Goal: Contribute content: Add original content to the website for others to see

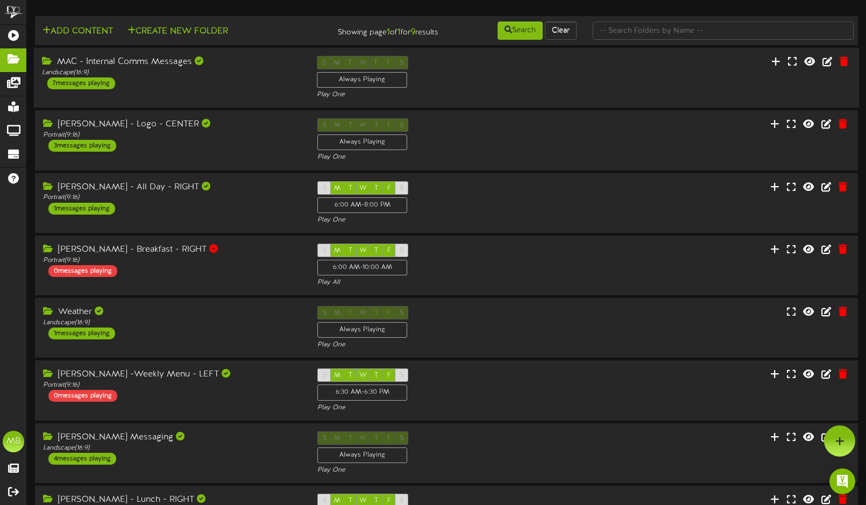
click at [175, 80] on div "MAC - Internal Comms Messages Landscape ( 16:9 ) 7 messages playing" at bounding box center [171, 72] width 275 height 33
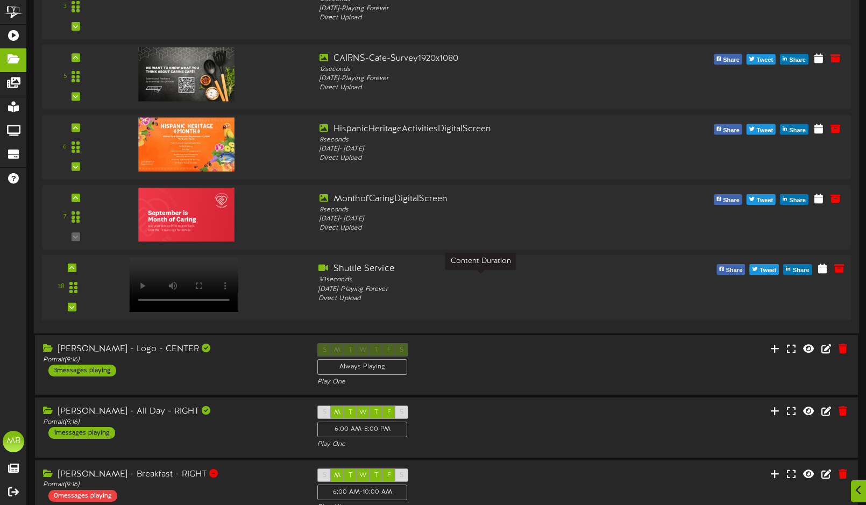
scroll to position [332, 0]
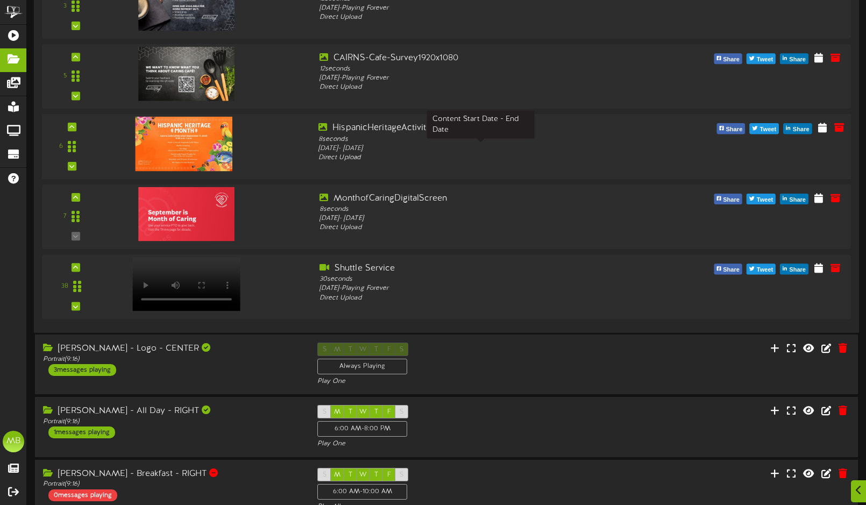
click at [418, 147] on div "[DATE] - [DATE]" at bounding box center [480, 148] width 324 height 9
click at [536, 151] on div "[DATE] - [DATE]" at bounding box center [480, 148] width 324 height 9
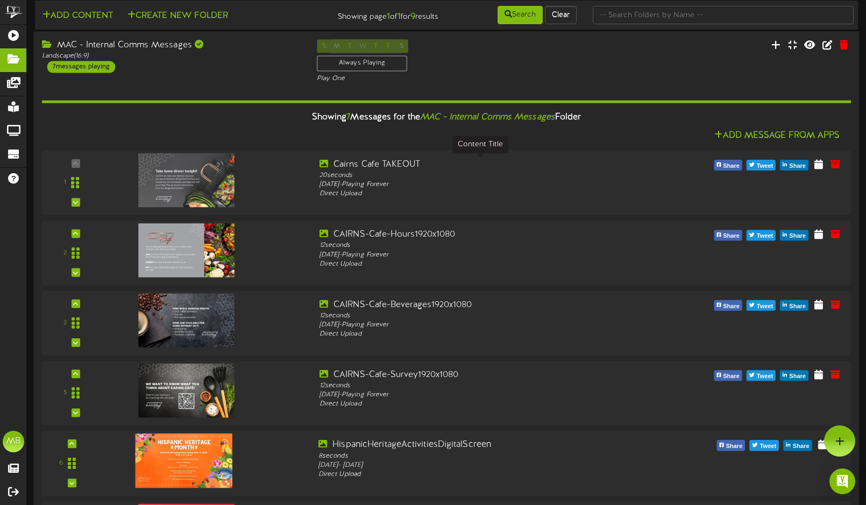
scroll to position [0, 0]
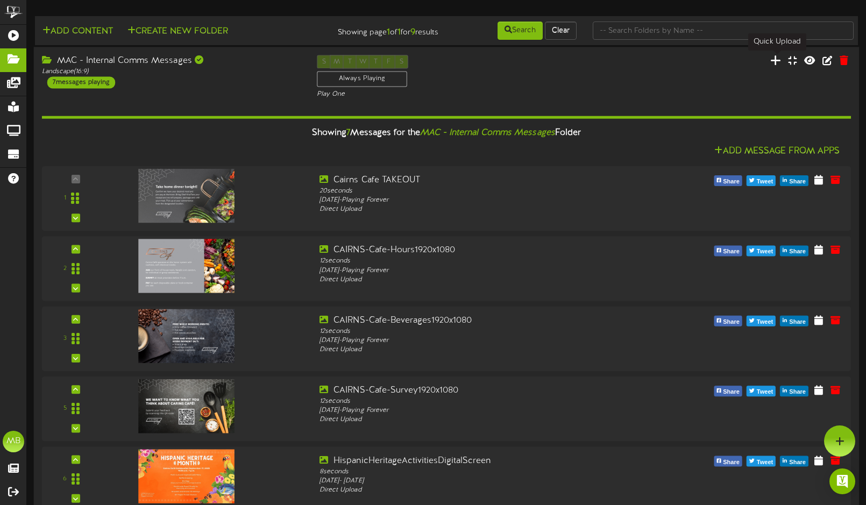
click at [778, 57] on icon at bounding box center [775, 60] width 11 height 12
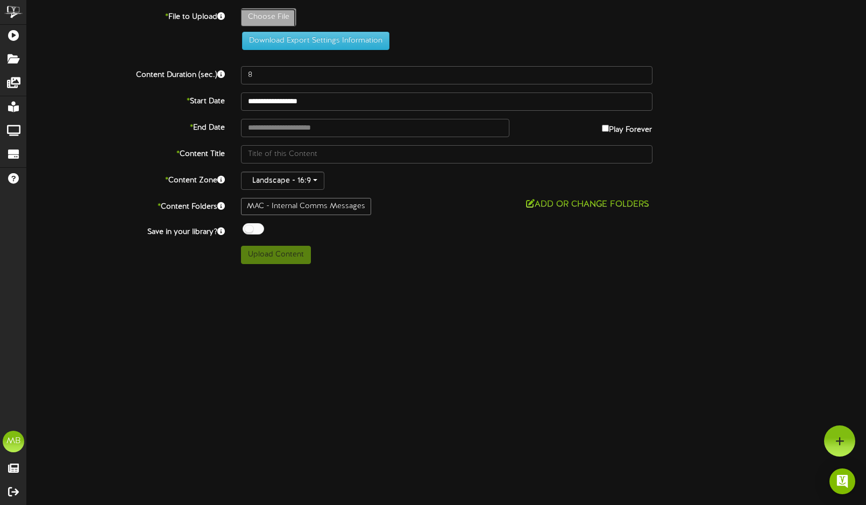
type input "**********"
type input "HispanicHeritageActivitiesPart2DigitalScreen"
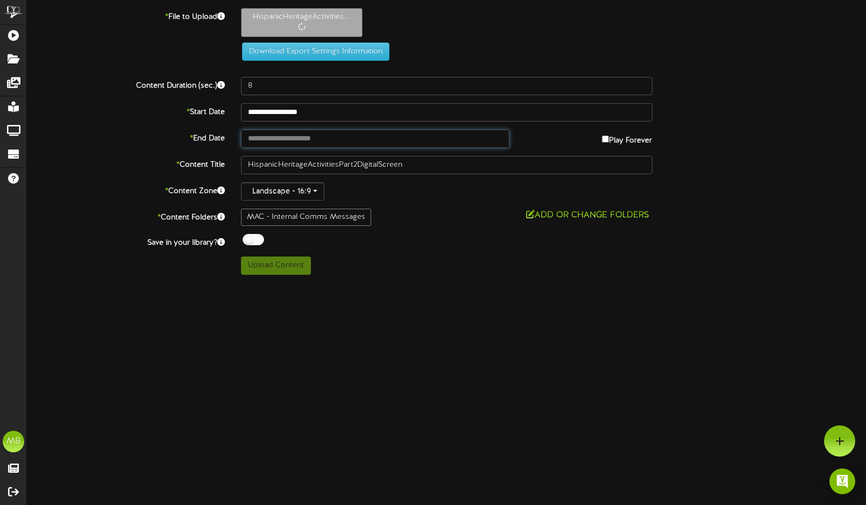
click at [321, 140] on input "text" at bounding box center [375, 139] width 269 height 18
type input "**********"
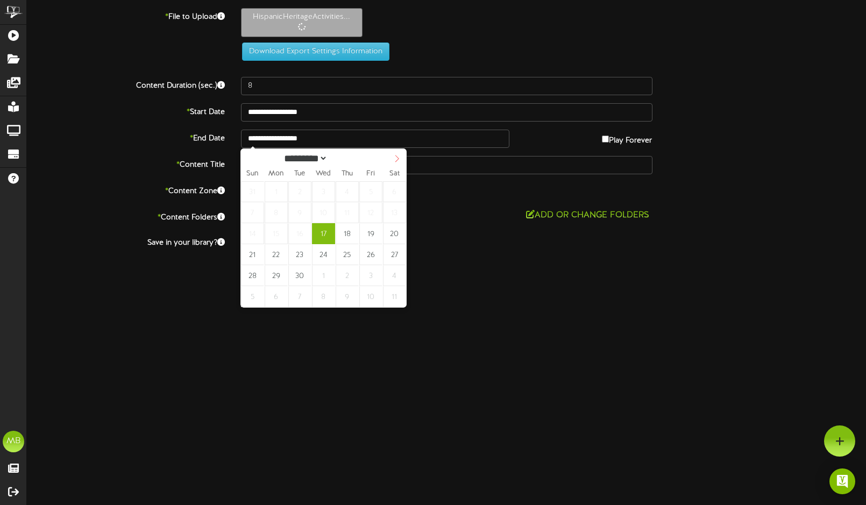
select select "*"
click at [395, 160] on icon at bounding box center [397, 159] width 8 height 8
type input "**********"
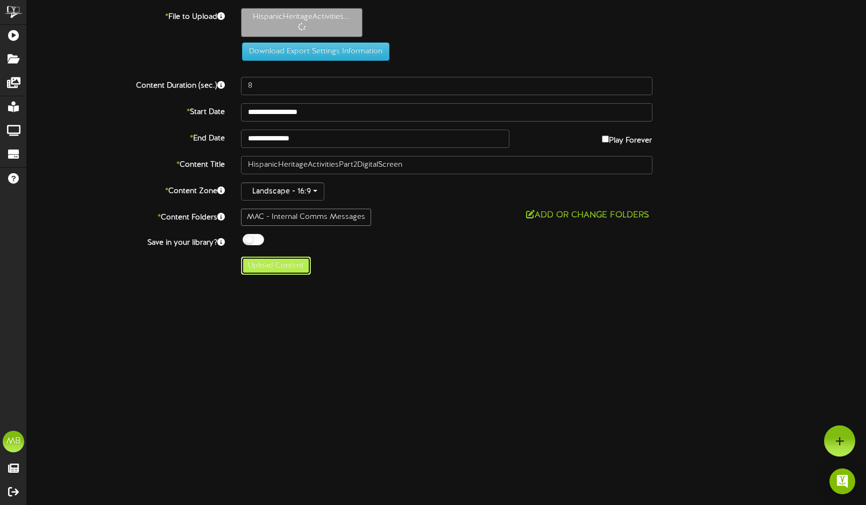
click at [284, 265] on button "Upload Content" at bounding box center [276, 266] width 70 height 18
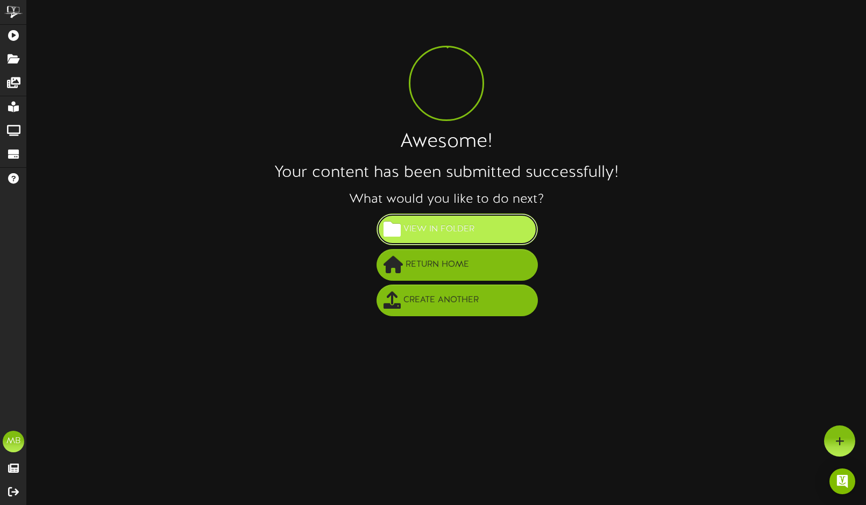
click at [459, 221] on span "View in Folder" at bounding box center [439, 230] width 76 height 18
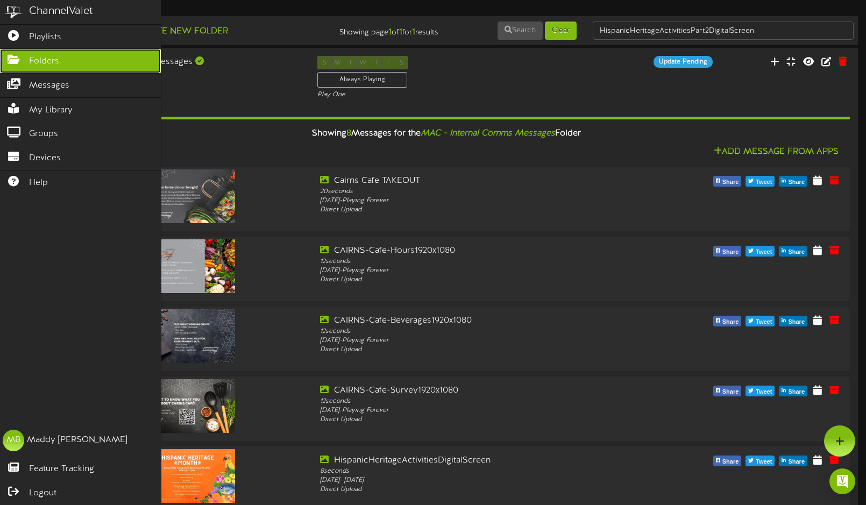
click at [13, 59] on icon at bounding box center [13, 58] width 27 height 8
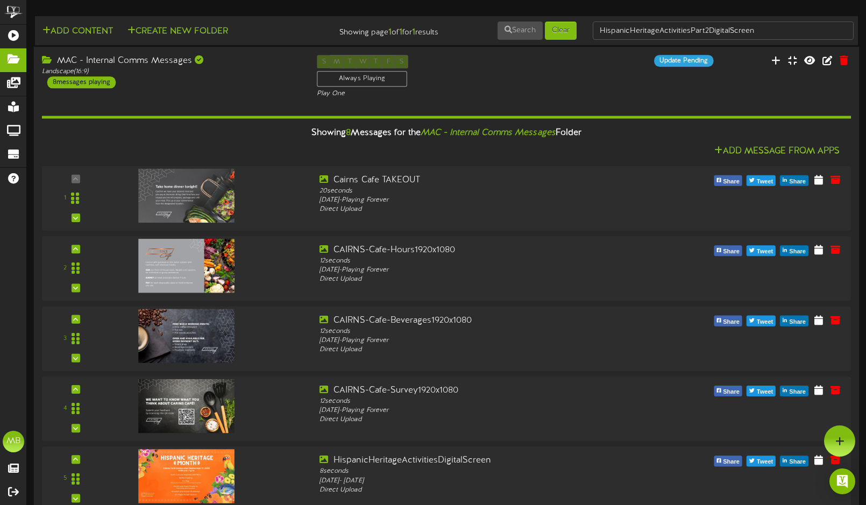
click at [75, 61] on div "MAC - Internal Comms Messages" at bounding box center [171, 61] width 259 height 12
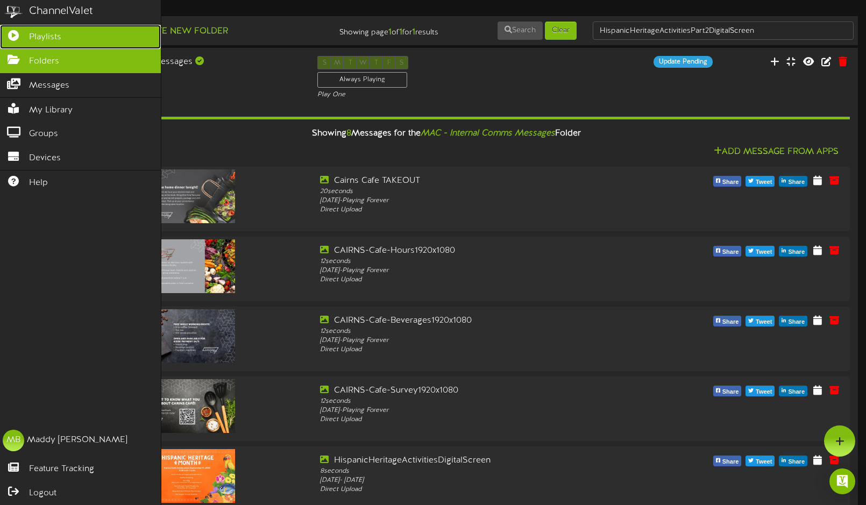
click at [14, 36] on icon at bounding box center [13, 34] width 27 height 8
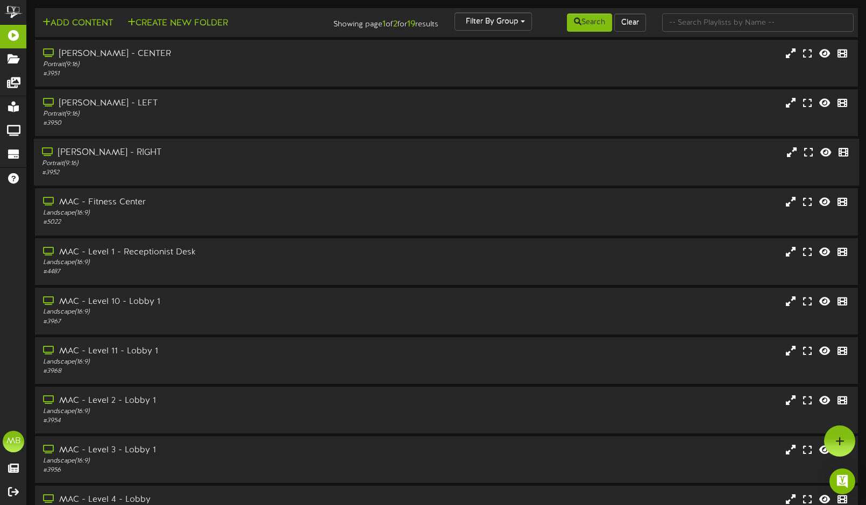
click at [143, 171] on div "# 3952" at bounding box center [206, 172] width 328 height 9
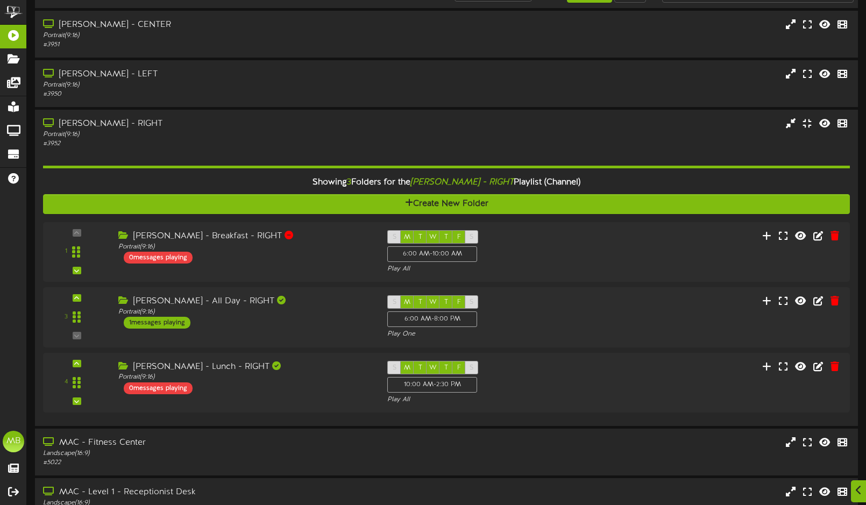
scroll to position [32, 0]
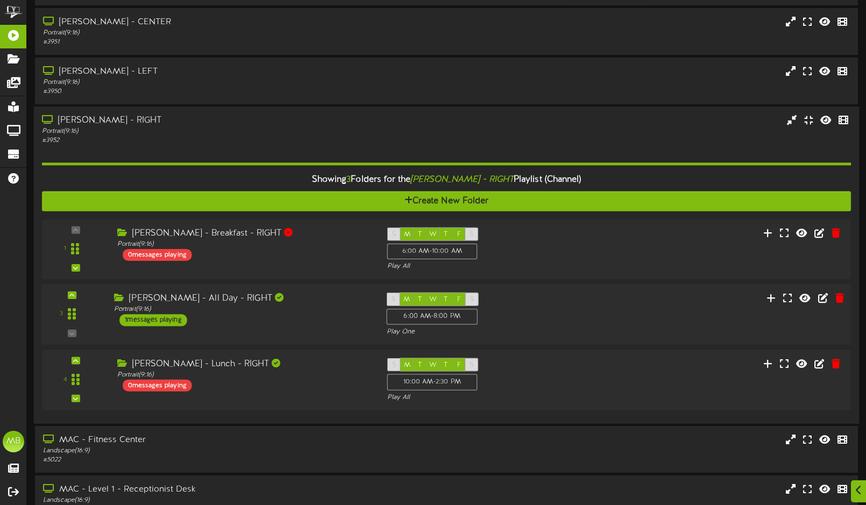
click at [228, 301] on div "[PERSON_NAME] - All Day - RIGHT" at bounding box center [242, 299] width 256 height 12
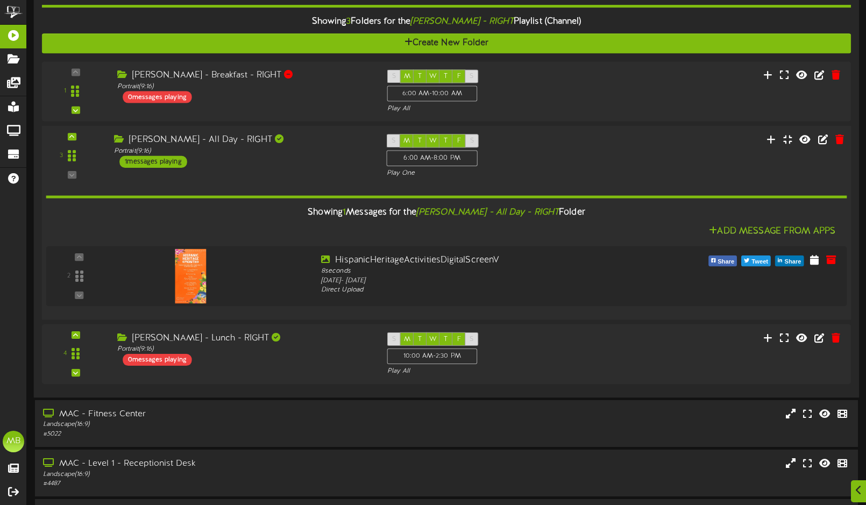
scroll to position [191, 0]
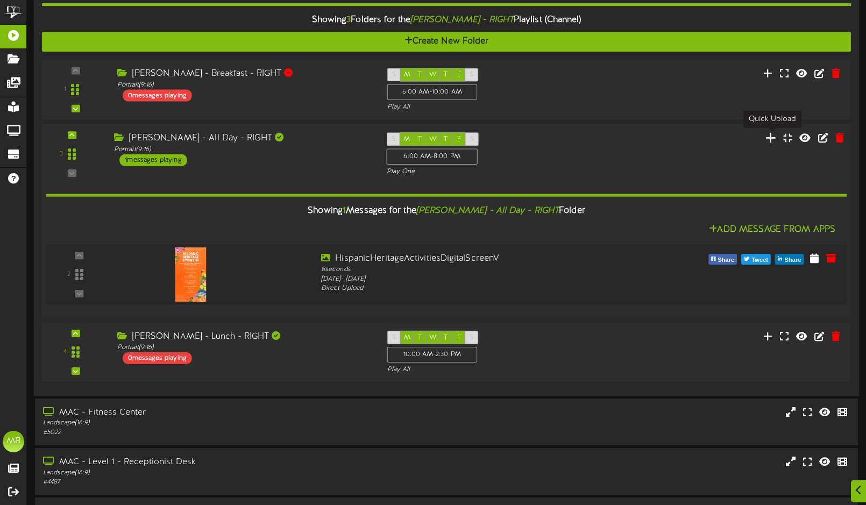
click at [774, 140] on icon at bounding box center [770, 138] width 11 height 12
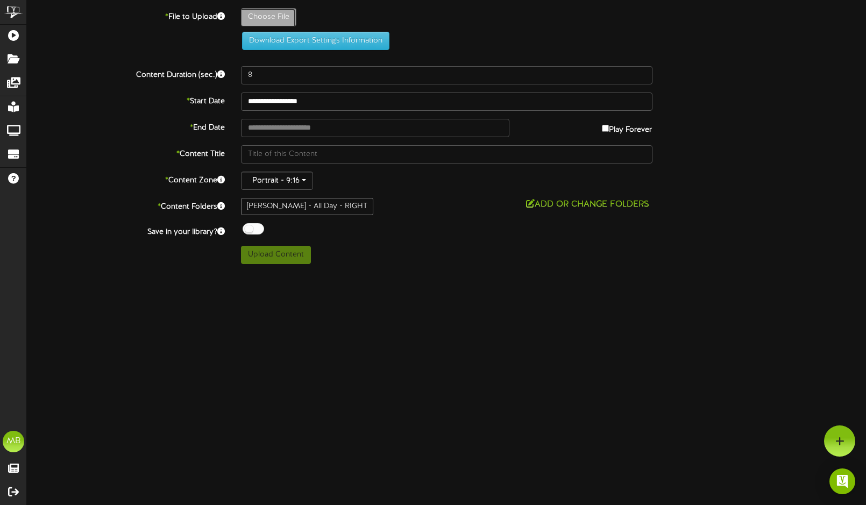
type input "**********"
type input "HispanicHeritageCafeEventMenuDigitalScreenPt2"
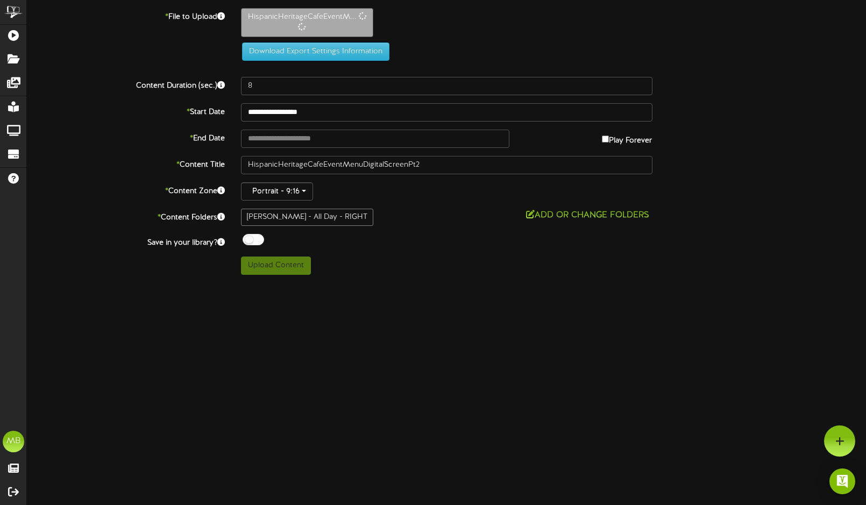
click at [320, 122] on div "**********" at bounding box center [446, 141] width 839 height 267
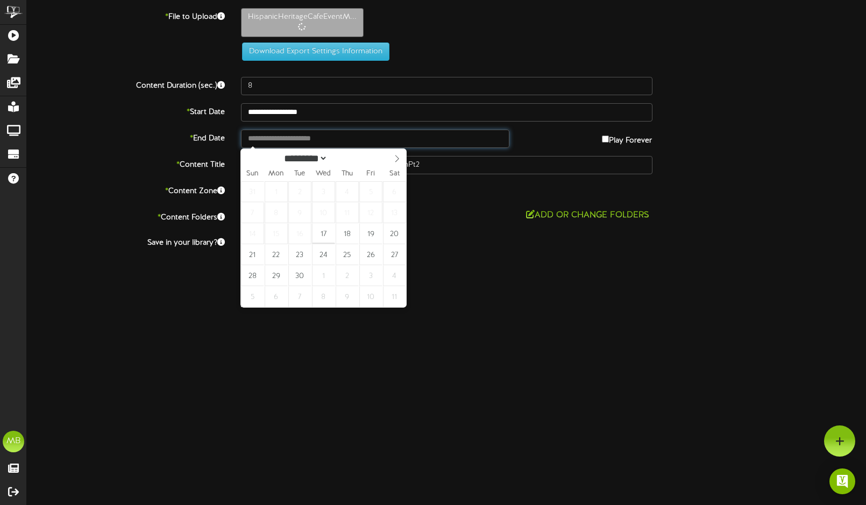
click at [319, 137] on input "text" at bounding box center [375, 139] width 269 height 18
type input "**********"
select select "*"
click at [400, 160] on icon at bounding box center [397, 159] width 8 height 8
type input "**********"
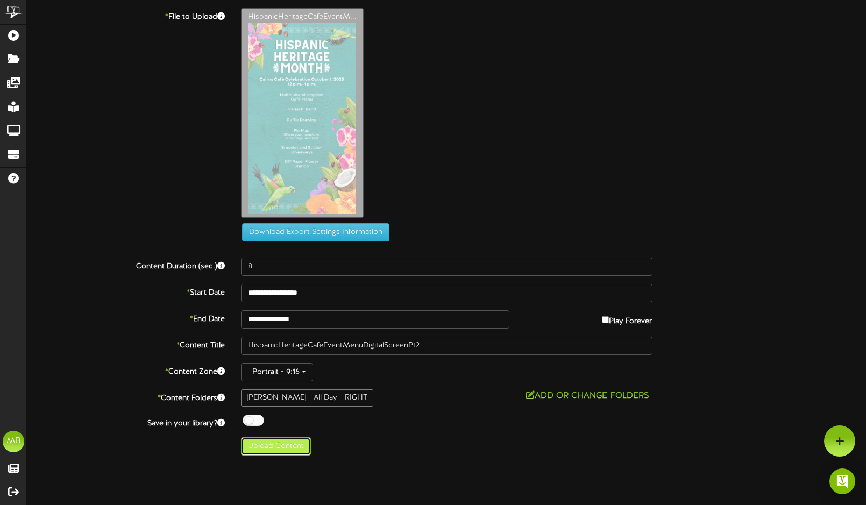
click at [287, 445] on button "Upload Content" at bounding box center [276, 446] width 70 height 18
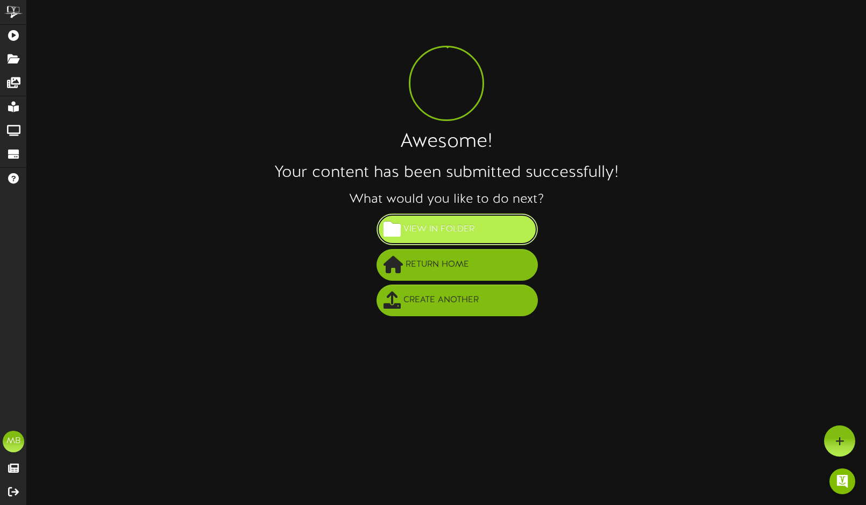
click at [431, 231] on span "View in Folder" at bounding box center [439, 230] width 76 height 18
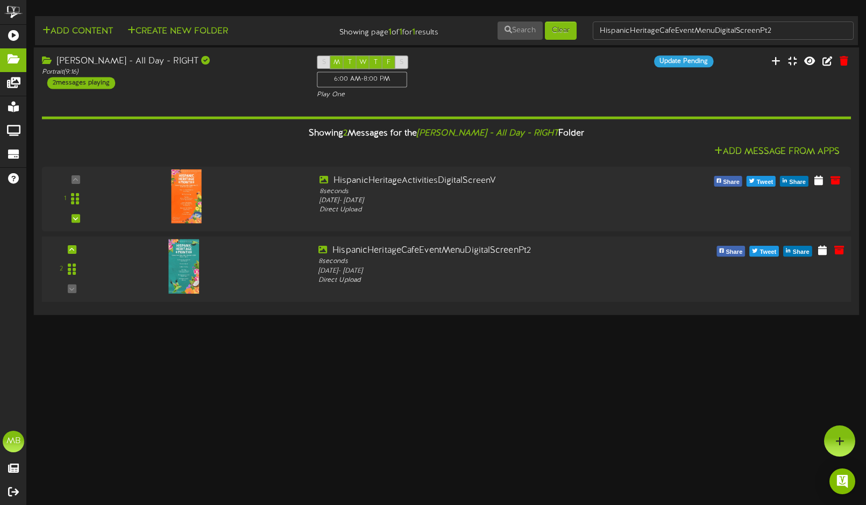
click at [189, 280] on img at bounding box center [183, 266] width 31 height 54
click at [81, 58] on div "[PERSON_NAME] - All Day - RIGHT" at bounding box center [171, 61] width 259 height 12
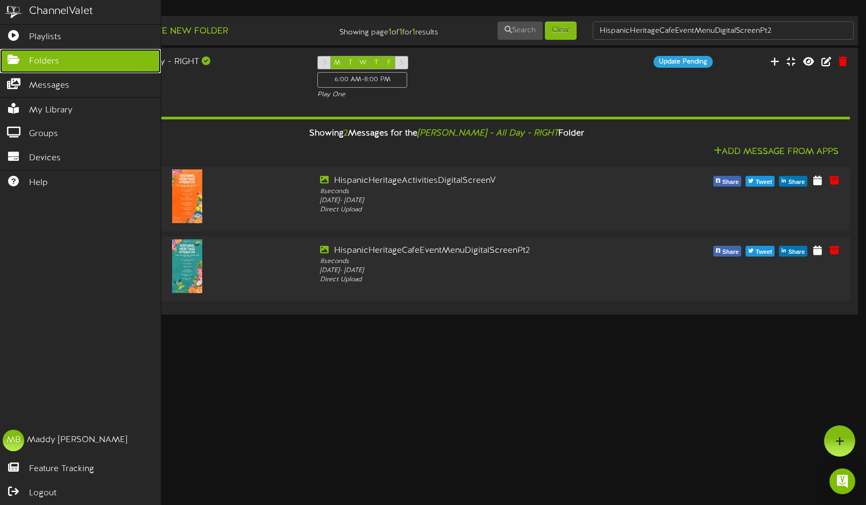
click at [117, 62] on link "Folders" at bounding box center [80, 61] width 161 height 24
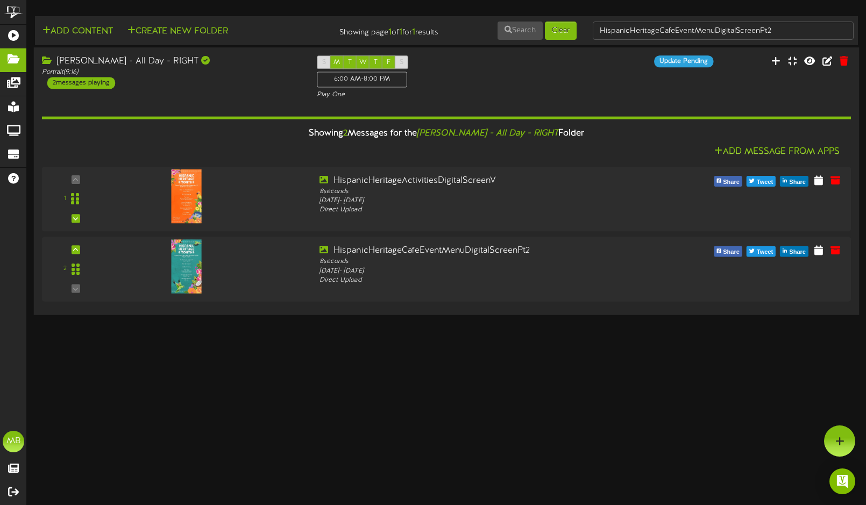
click at [134, 62] on div "[PERSON_NAME] - All Day - RIGHT" at bounding box center [171, 61] width 259 height 12
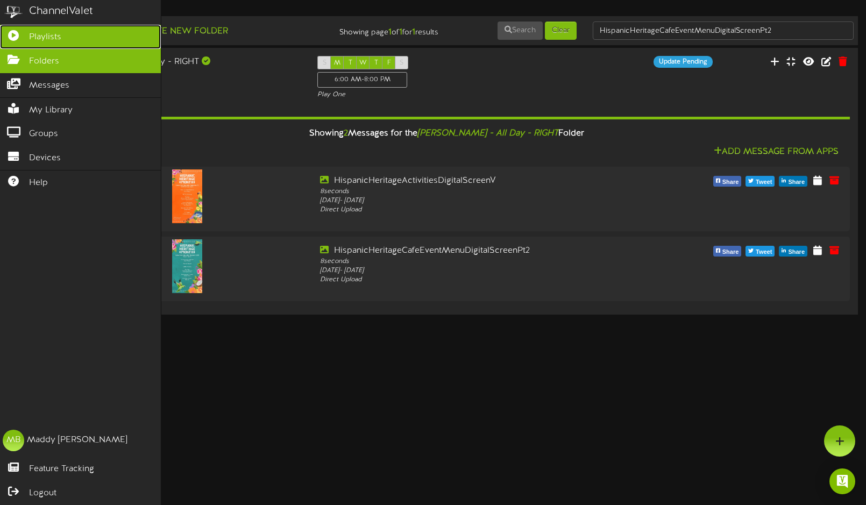
click at [22, 30] on icon at bounding box center [13, 34] width 27 height 8
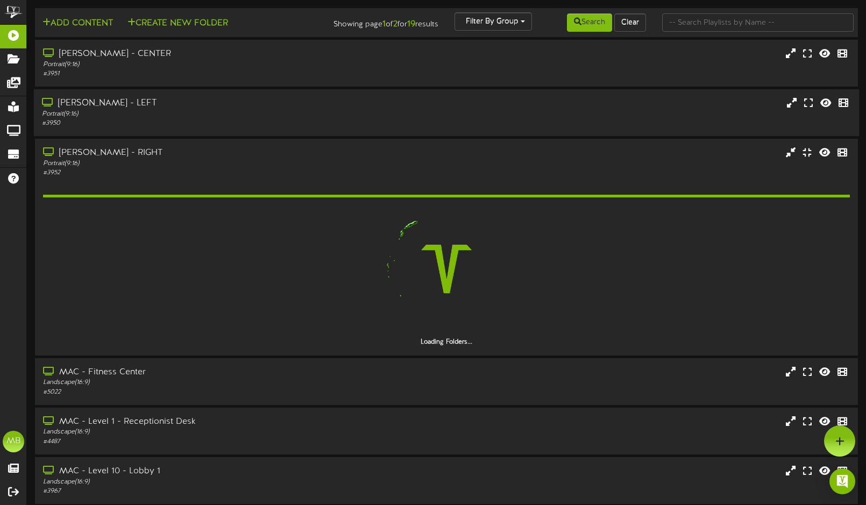
click at [156, 114] on div "Portrait ( 9:16 )" at bounding box center [206, 114] width 328 height 9
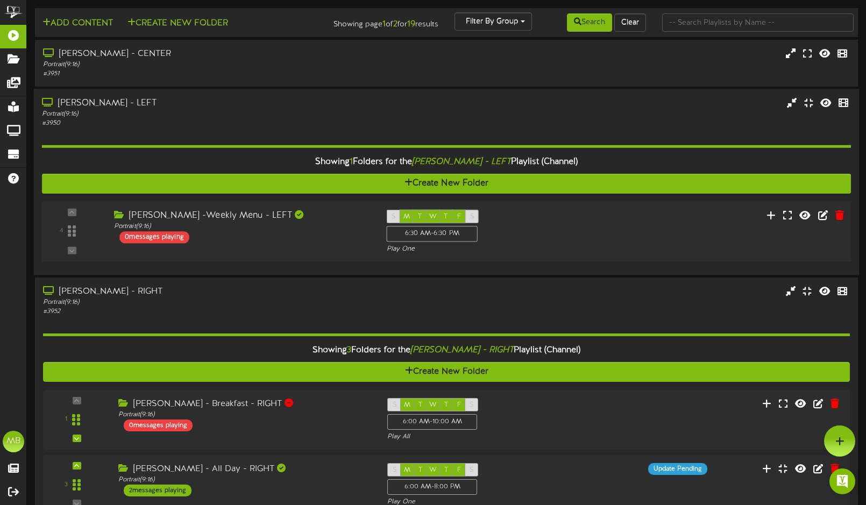
click at [265, 209] on div "4 (" at bounding box center [447, 231] width 818 height 61
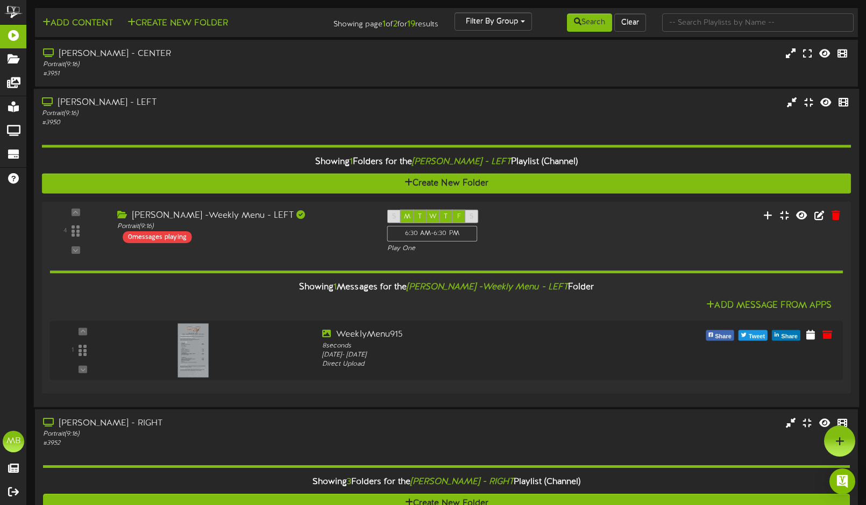
click at [152, 105] on div "[PERSON_NAME] - LEFT" at bounding box center [206, 103] width 328 height 12
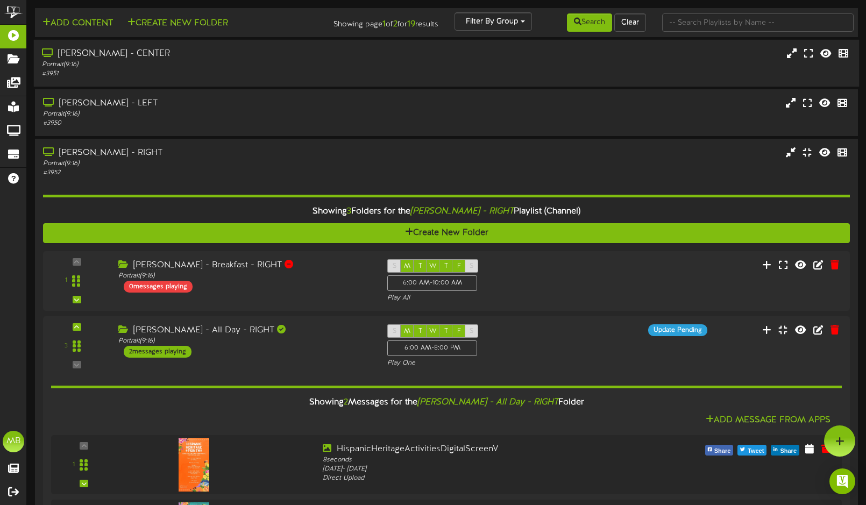
click at [163, 62] on div "Portrait ( 9:16 )" at bounding box center [206, 64] width 328 height 9
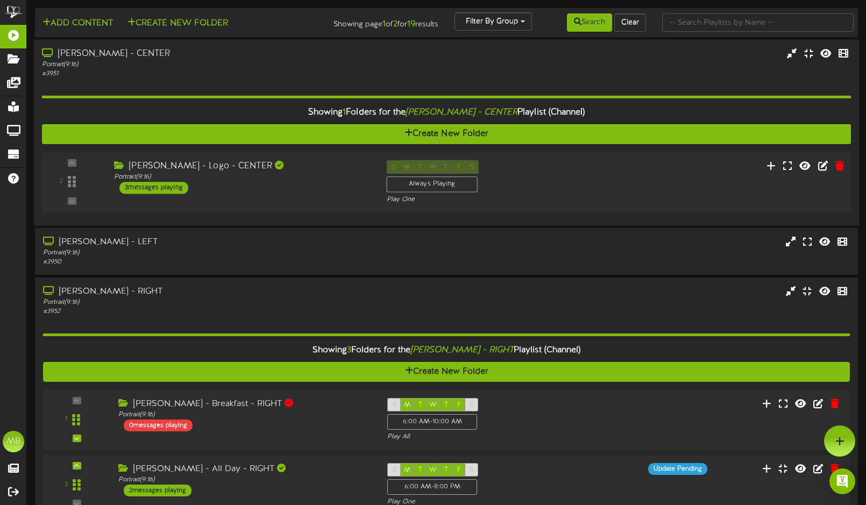
click at [256, 203] on div "2 ( 9:16" at bounding box center [447, 182] width 818 height 44
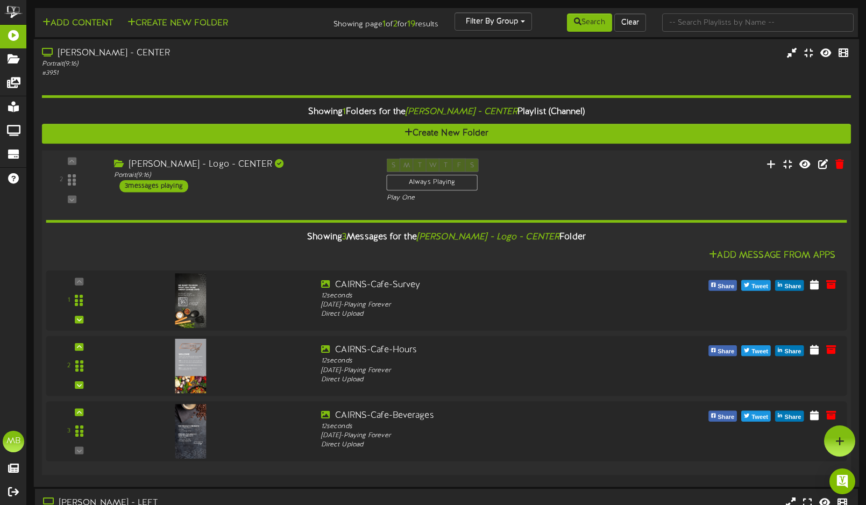
click at [238, 169] on div "[PERSON_NAME] - Logo - CENTER" at bounding box center [242, 164] width 256 height 12
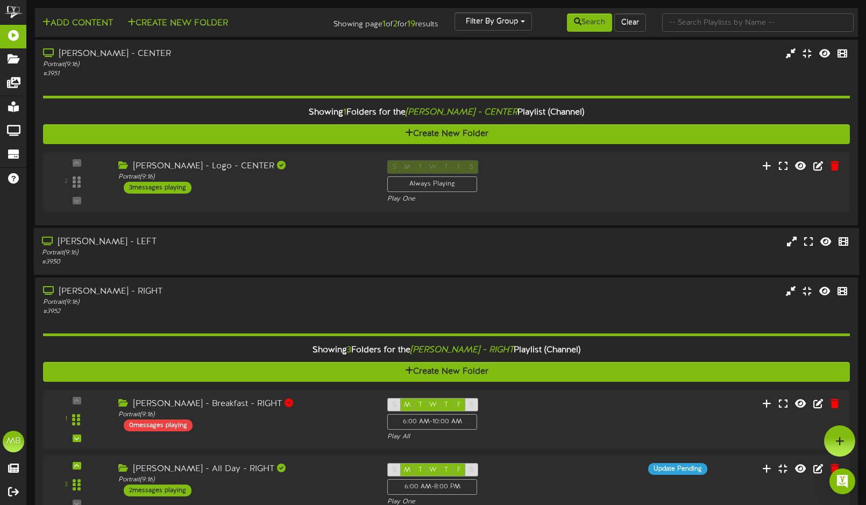
click at [197, 244] on div "[PERSON_NAME] - LEFT" at bounding box center [206, 242] width 328 height 12
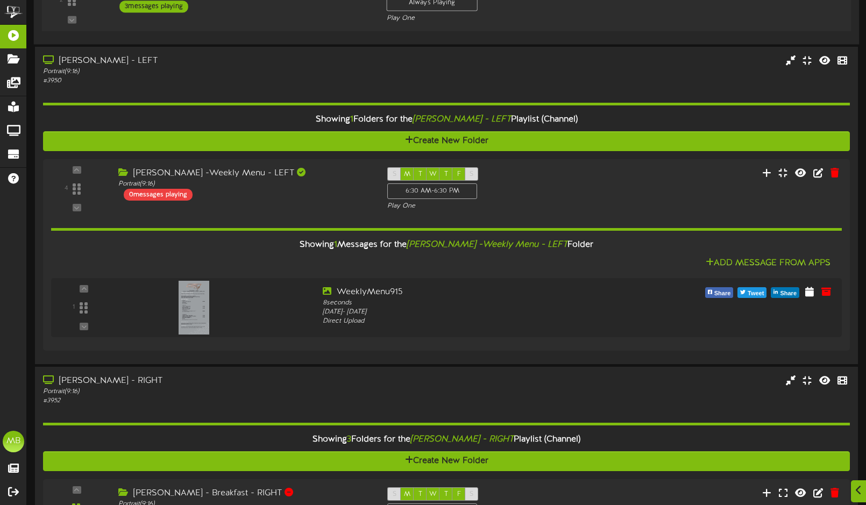
scroll to position [182, 0]
